Goal: Transaction & Acquisition: Purchase product/service

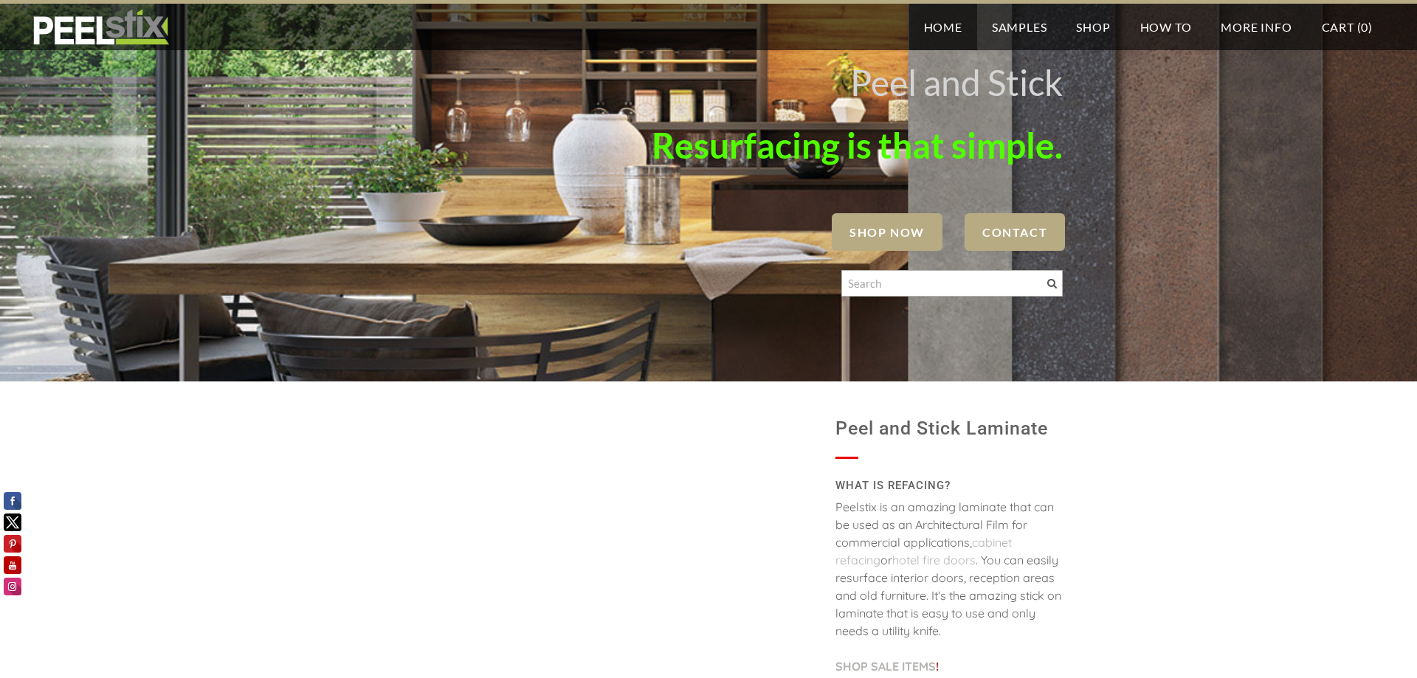
click at [922, 231] on span "SHOP NOW" at bounding box center [887, 232] width 111 height 38
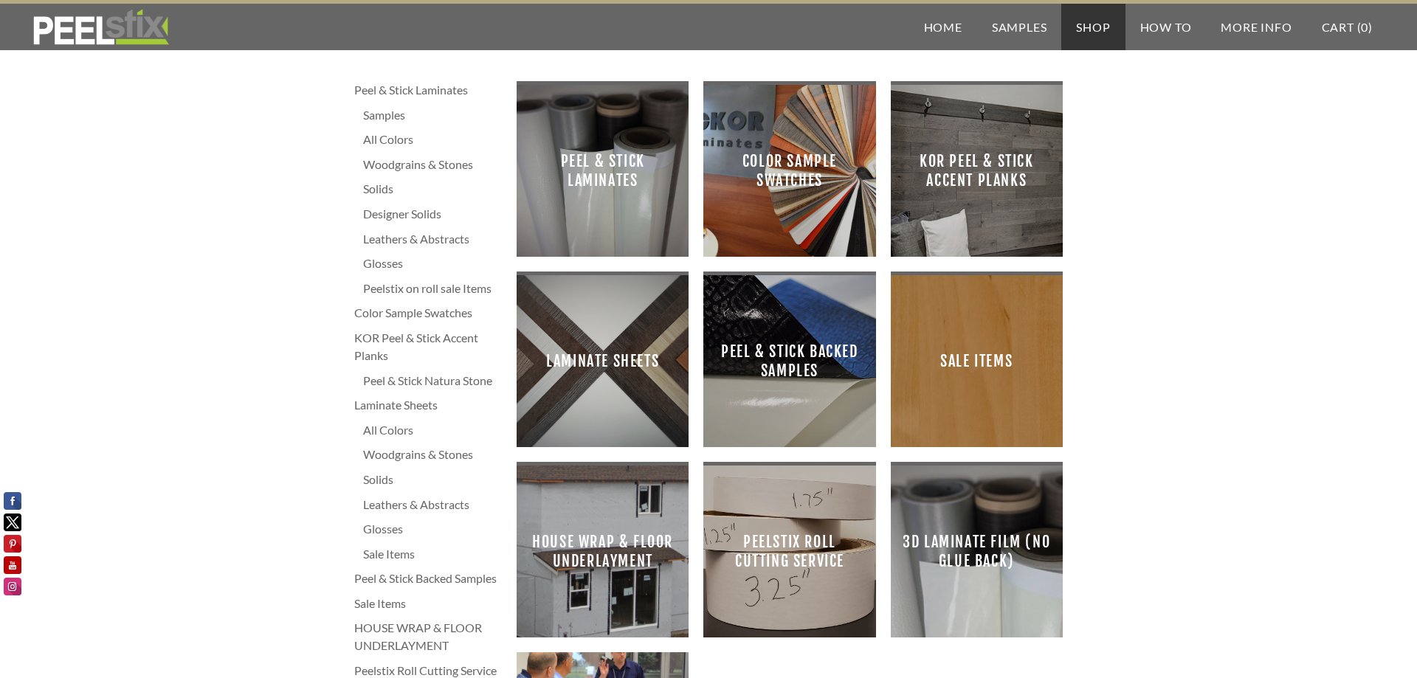
click at [397, 139] on div "All Colors" at bounding box center [432, 140] width 139 height 18
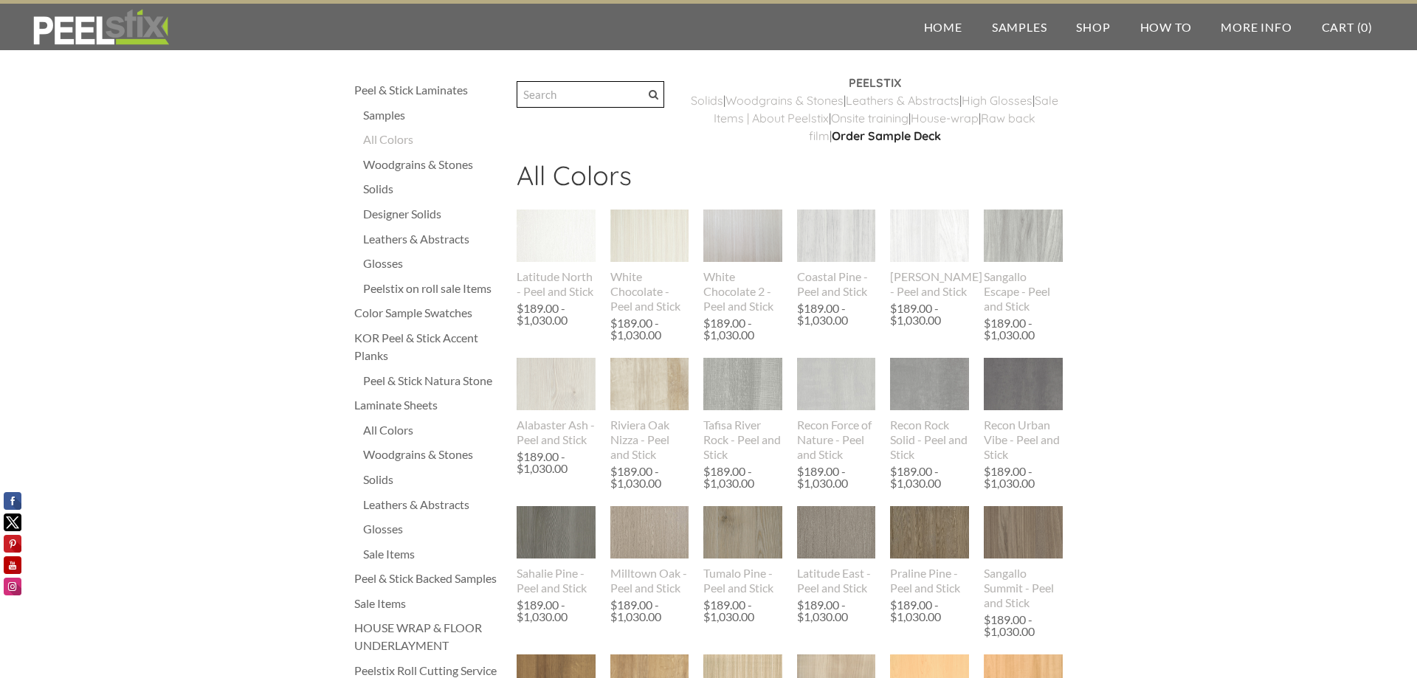
click at [599, 102] on input "Search" at bounding box center [591, 94] width 148 height 27
type input "summer breeze"
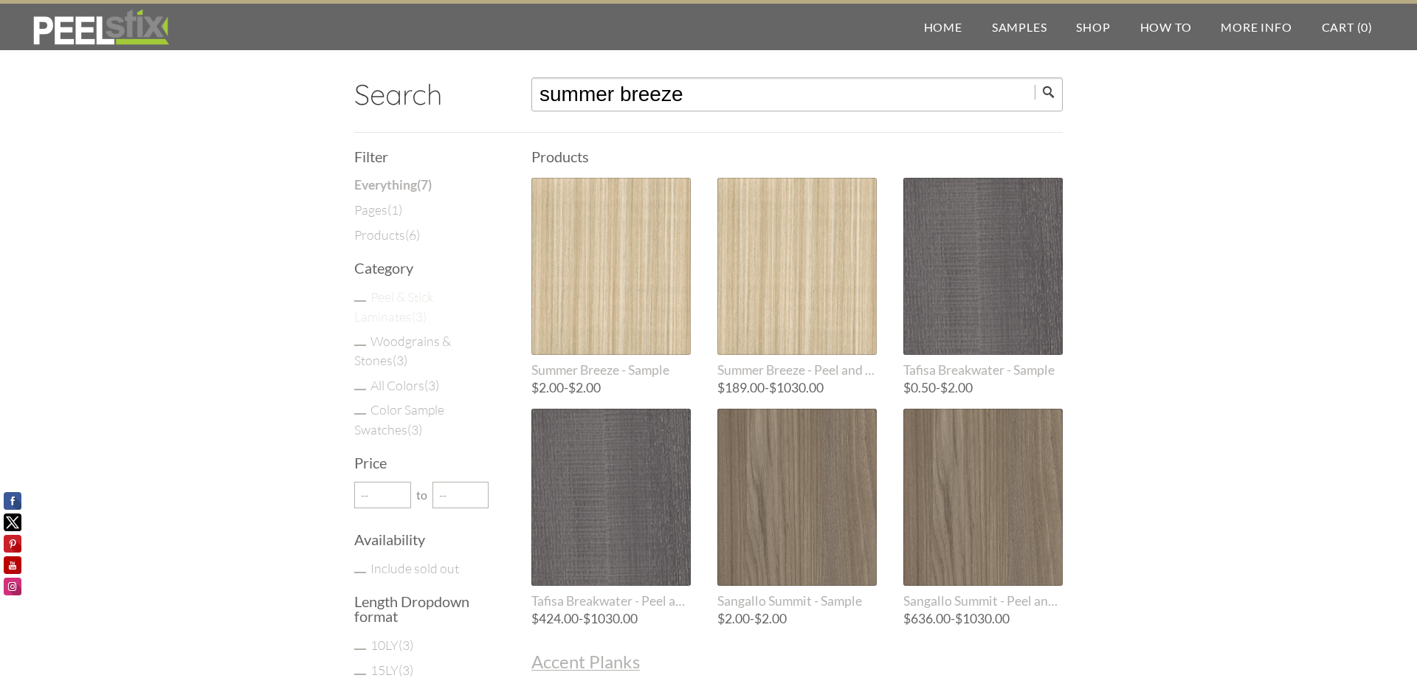
click at [405, 301] on link "Peel & Stick Laminates ( 3 )" at bounding box center [394, 306] width 80 height 35
click at [366, 301] on input "Peel & Stick Laminates ( 3 )" at bounding box center [360, 300] width 12 height 1
checkbox input "true"
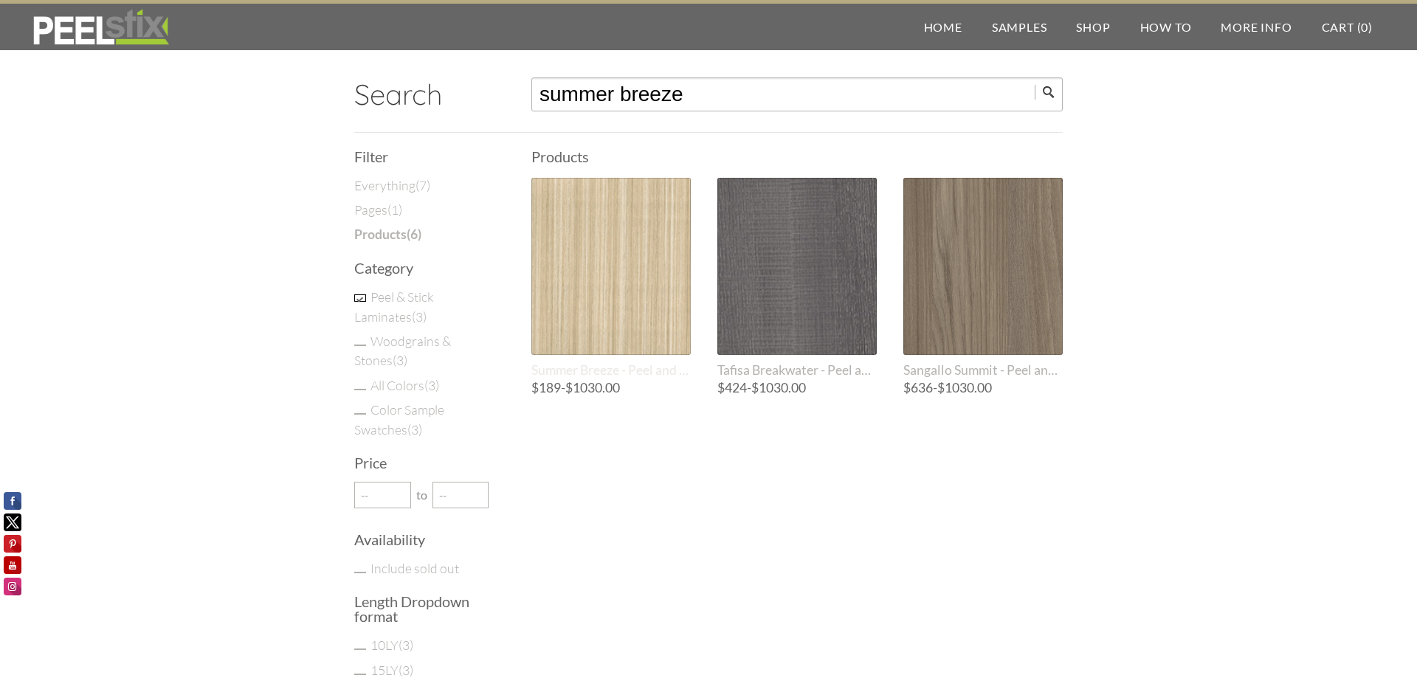
click at [655, 284] on div at bounding box center [610, 266] width 159 height 177
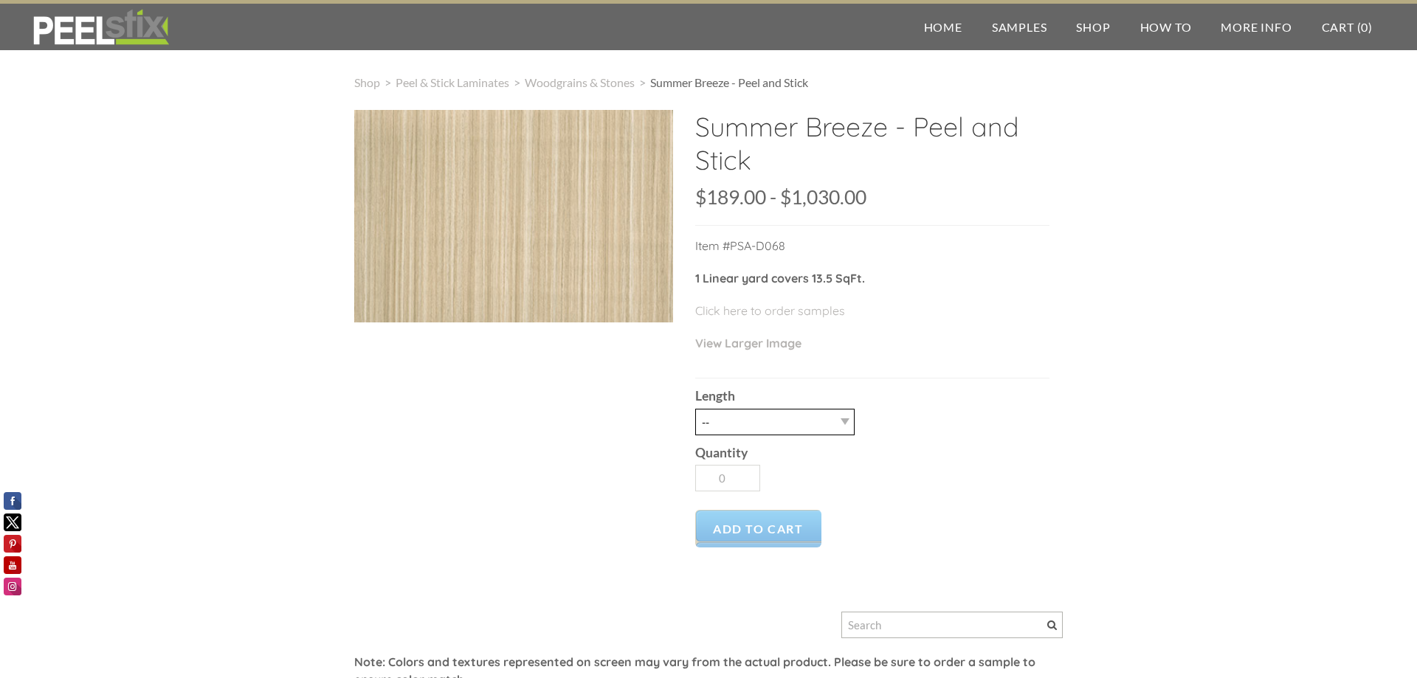
click at [695, 409] on select "-- 3LY 10LY 15LY 30LY" at bounding box center [774, 422] width 159 height 27
click at [858, 416] on div "Length -- 3LY 10LY 15LY 30LY" at bounding box center [872, 407] width 354 height 56
click at [695, 409] on select "-- 3LY 10LY 15LY 30LY" at bounding box center [774, 422] width 159 height 27
select select "3LY"
click option "3LY" at bounding box center [0, 0] width 0 height 0
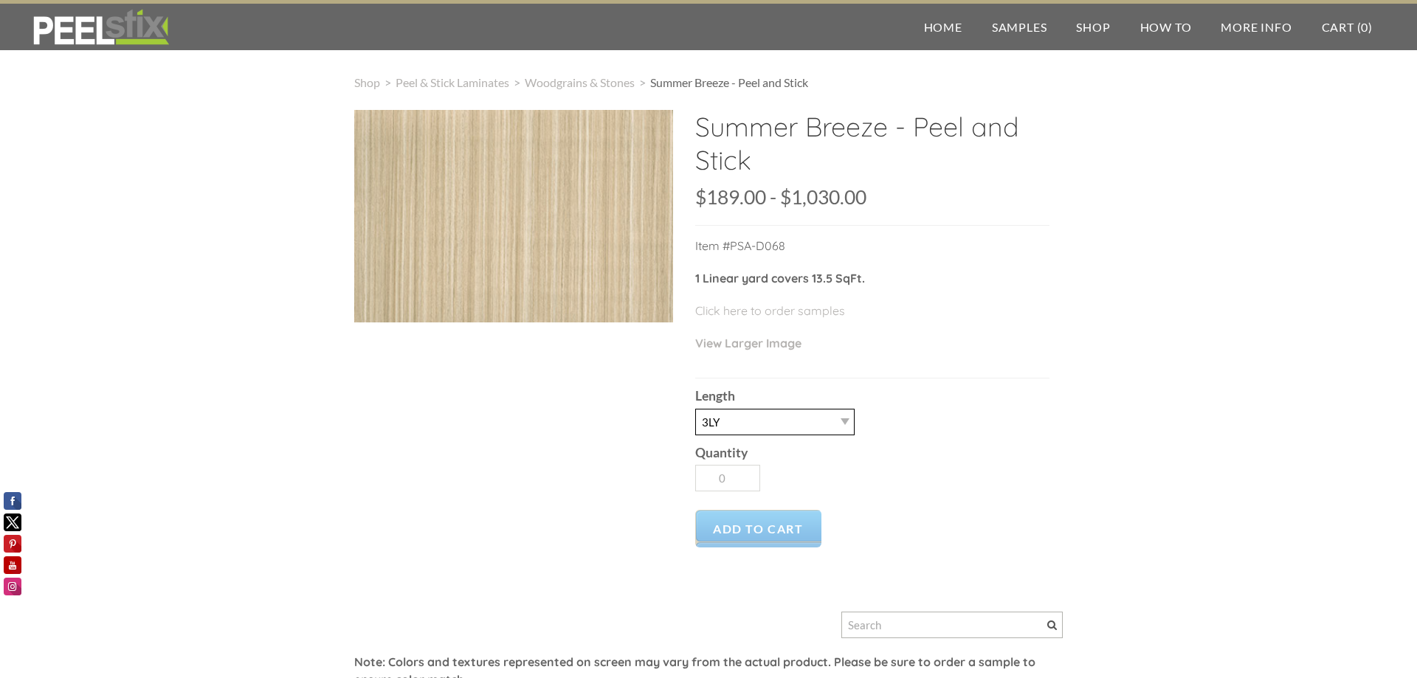
type input "1"
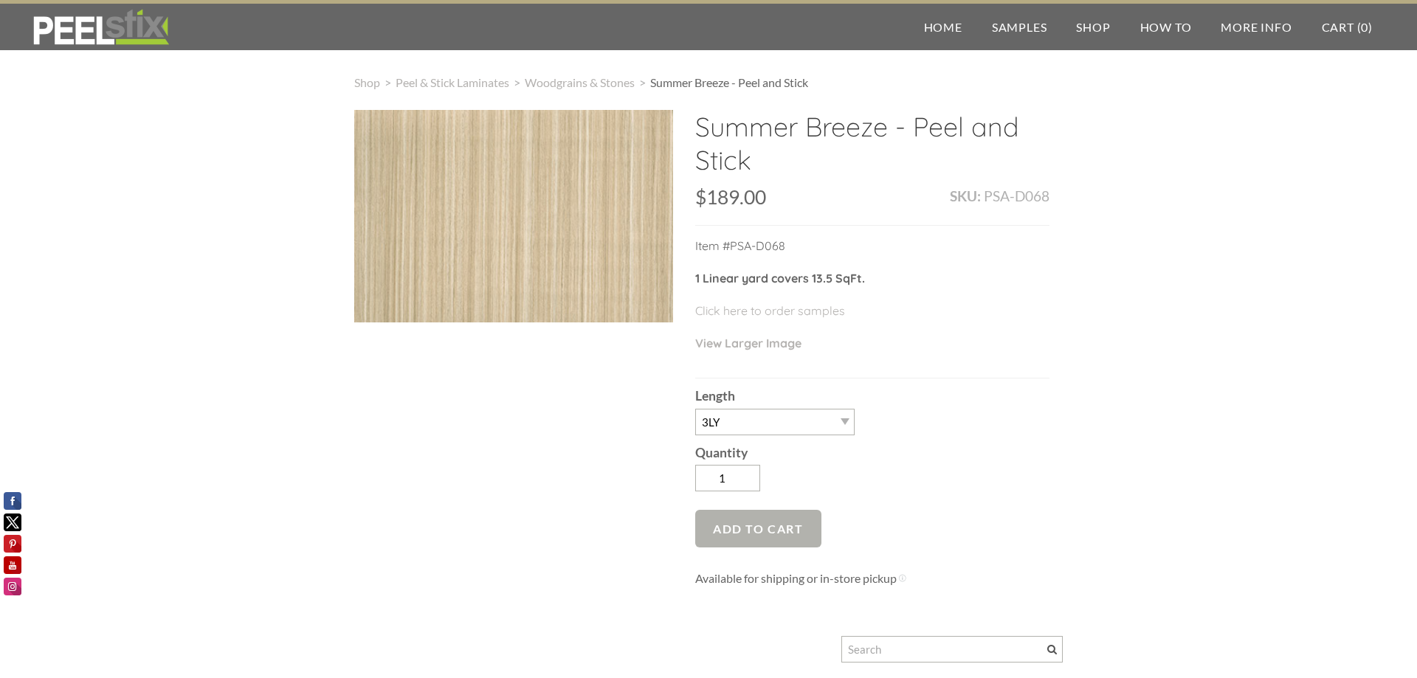
click at [752, 527] on span "Add to Cart" at bounding box center [758, 529] width 126 height 38
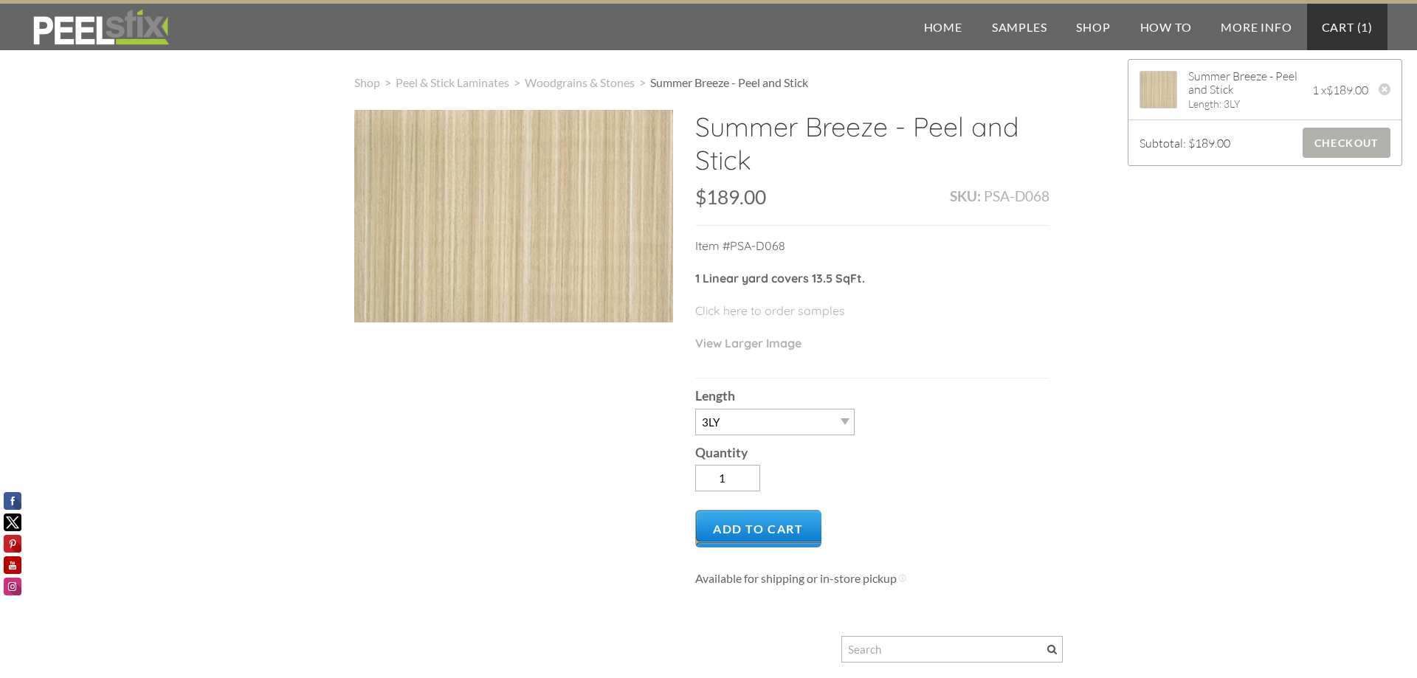
click at [1337, 137] on span "Checkout" at bounding box center [1347, 143] width 88 height 30
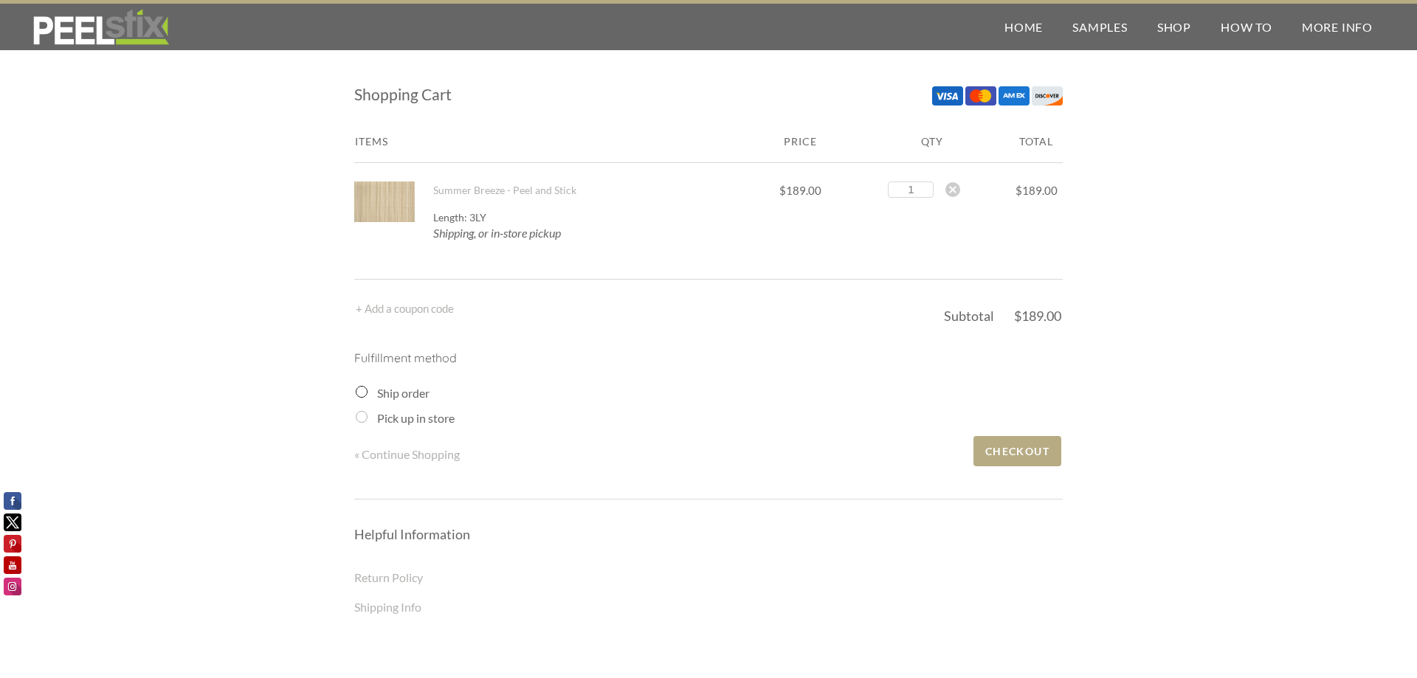
click at [354, 394] on div "Fulfillment method Ship order Pick up in store" at bounding box center [708, 388] width 708 height 78
click at [364, 397] on input "Ship order" at bounding box center [362, 392] width 12 height 12
click at [358, 392] on input "Ship order" at bounding box center [362, 392] width 12 height 12
click at [1019, 451] on span "Checkout" at bounding box center [1017, 451] width 88 height 30
